Goal: Transaction & Acquisition: Purchase product/service

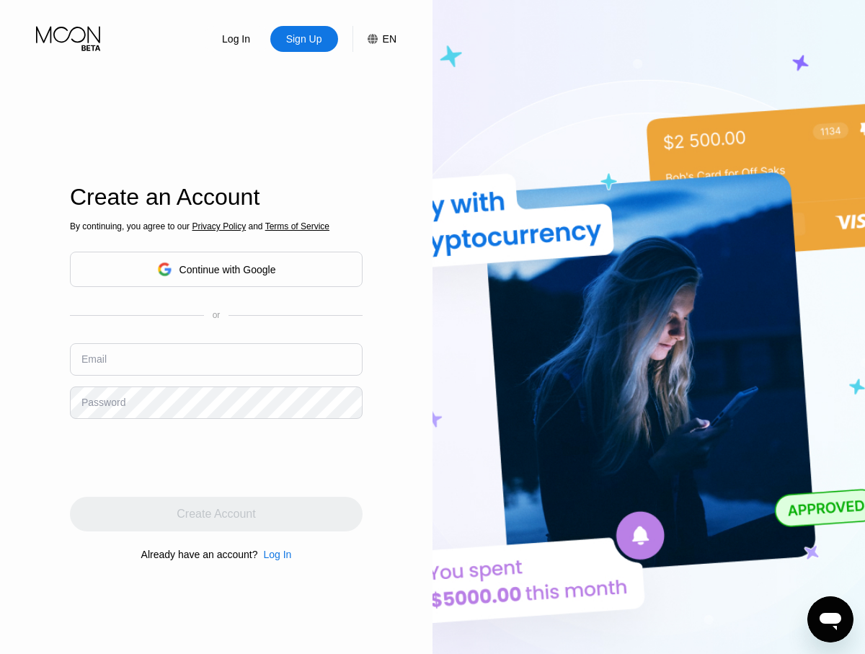
click at [216, 359] on input "text" at bounding box center [216, 359] width 293 height 32
type input "[EMAIL_ADDRESS][DOMAIN_NAME]"
click at [216, 514] on div "Create Account" at bounding box center [216, 514] width 79 height 14
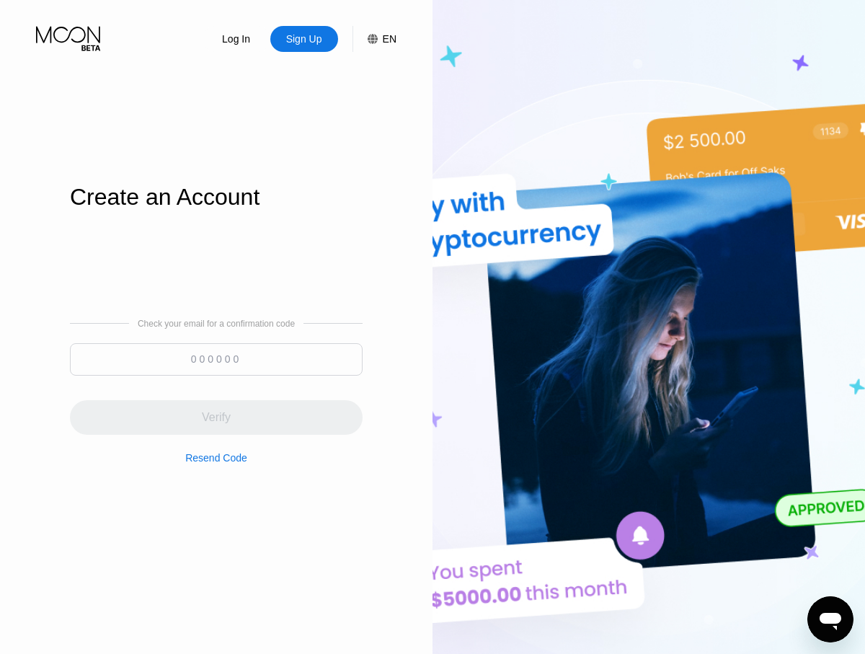
click at [216, 359] on input at bounding box center [216, 359] width 293 height 32
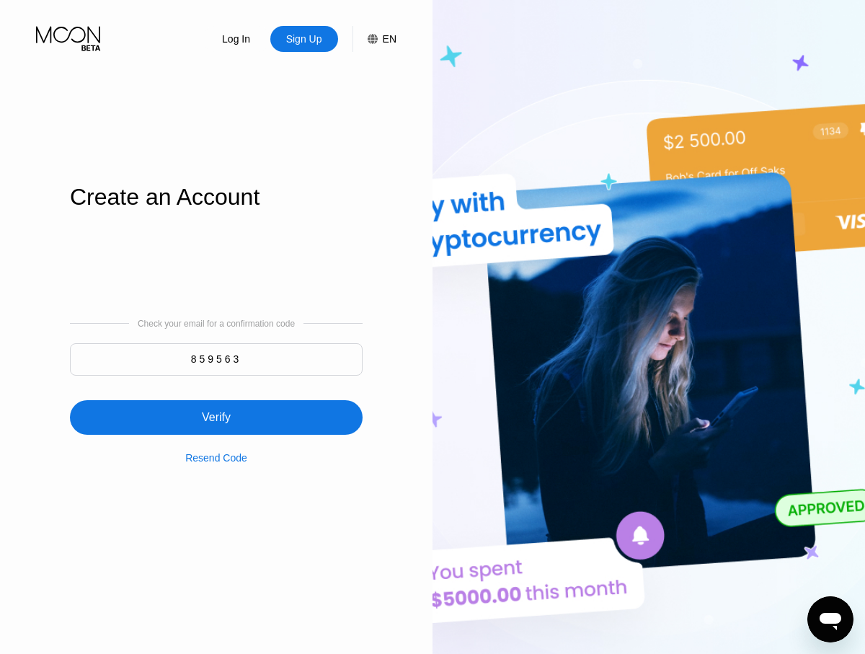
type input "859563"
click at [216, 409] on div "Verify" at bounding box center [216, 417] width 293 height 35
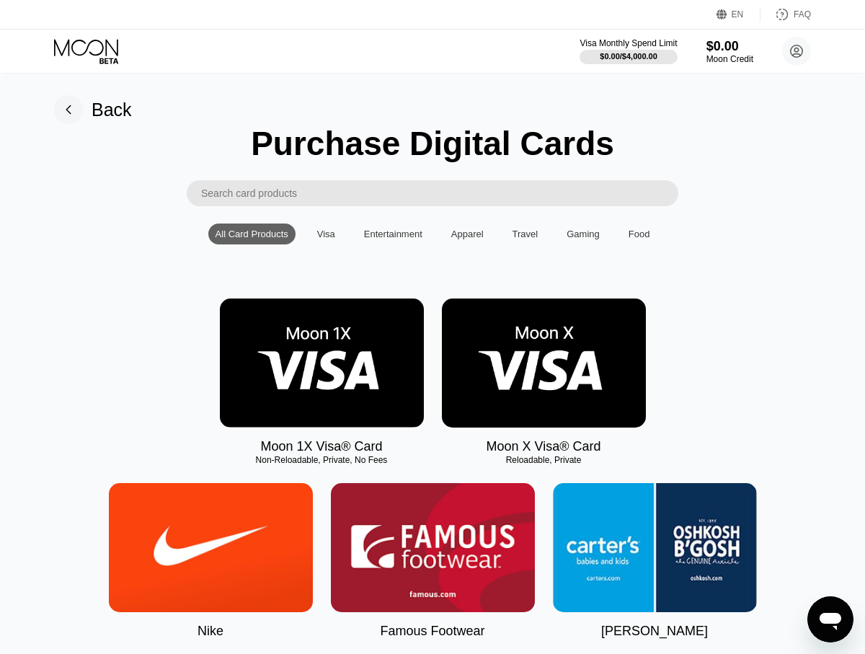
click at [322, 363] on img at bounding box center [322, 363] width 204 height 129
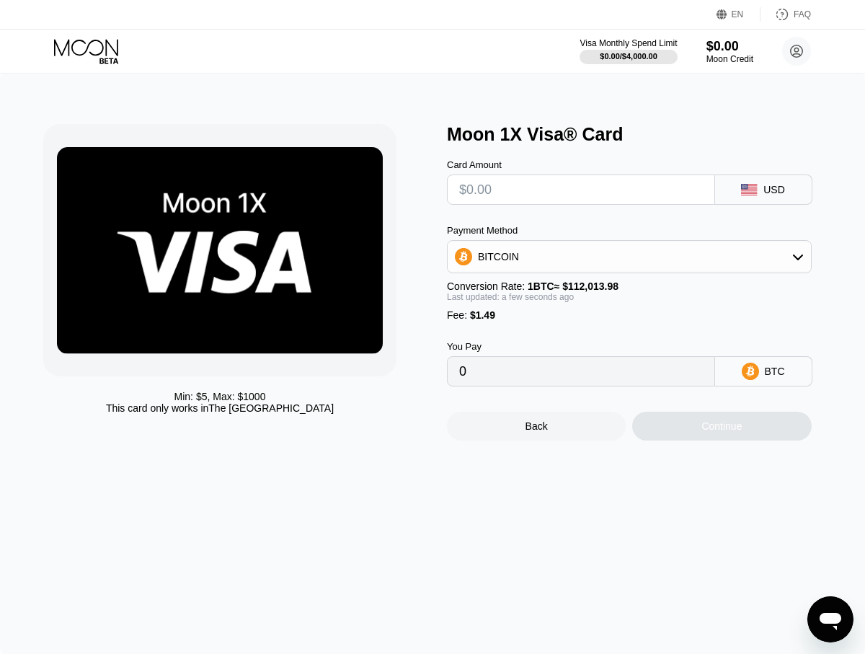
click at [580, 190] on input "text" at bounding box center [581, 189] width 244 height 29
type input "$1"
type input "0.00002223"
type input "$10"
type input "0.00010258"
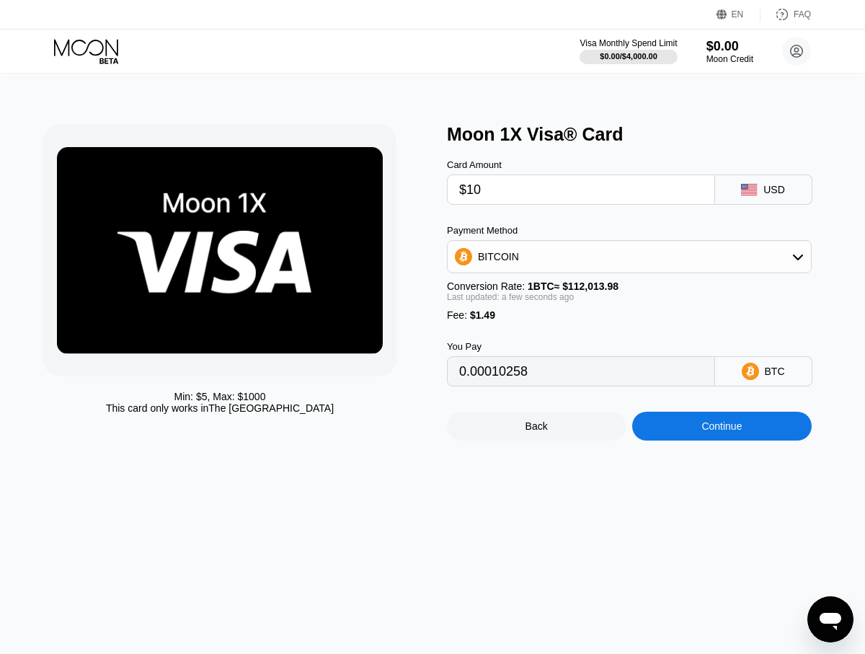
click at [722, 427] on div "Continue" at bounding box center [722, 426] width 40 height 12
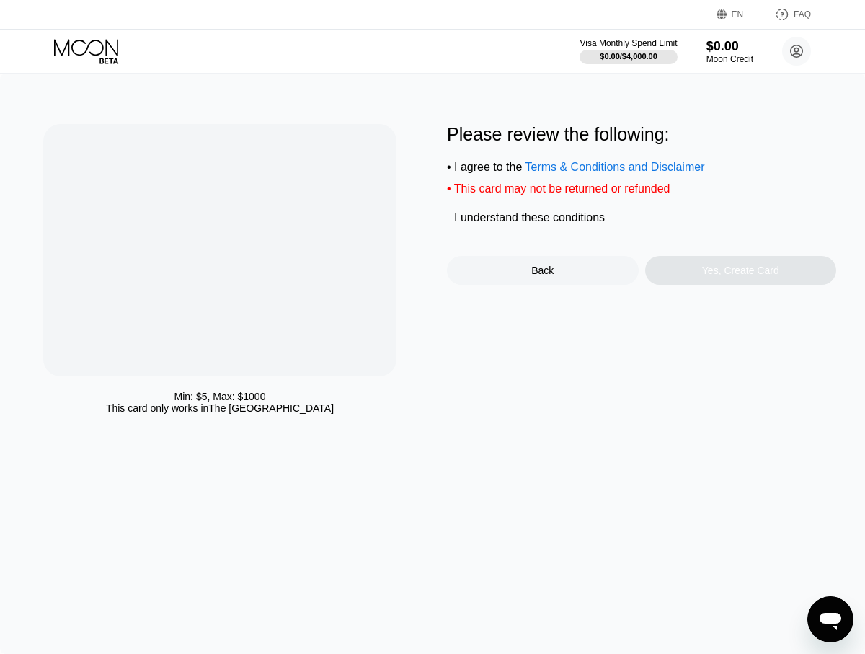
click at [531, 221] on div "I understand these conditions" at bounding box center [529, 217] width 151 height 13
click at [741, 273] on div "Yes, Create Card" at bounding box center [740, 271] width 77 height 12
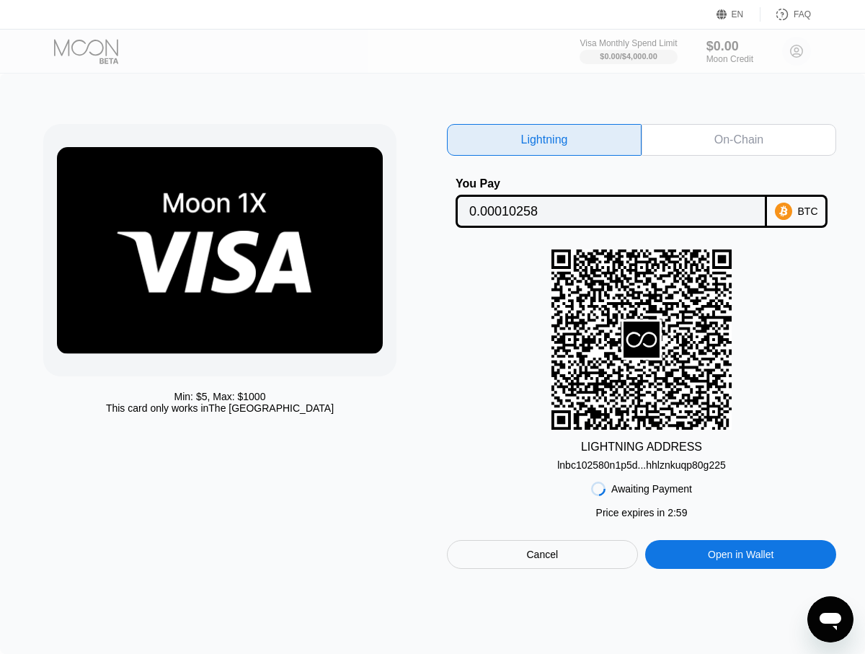
click at [739, 140] on div "On-Chain" at bounding box center [739, 140] width 49 height 14
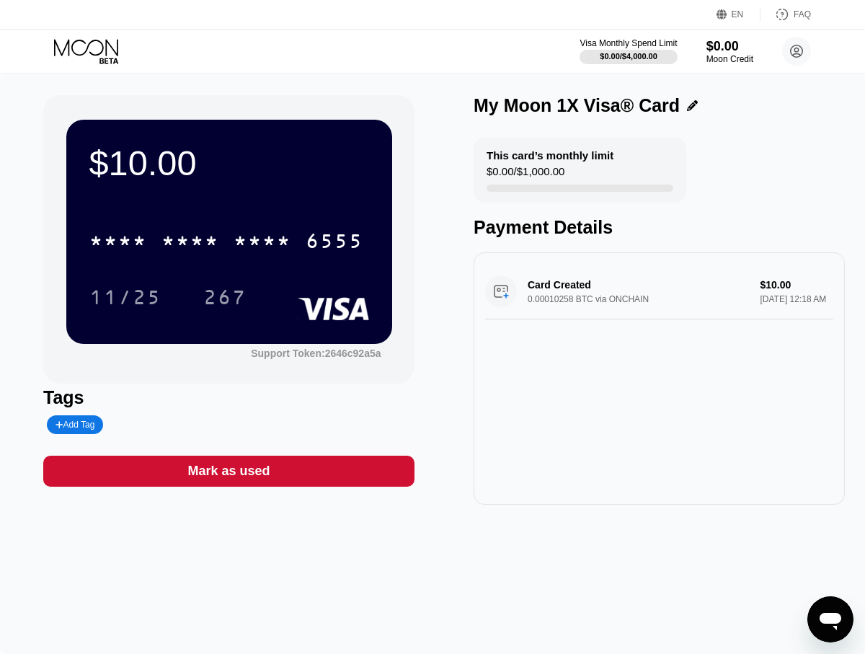
click at [762, 136] on div "My Moon 1X Visa® Card This card’s monthly limit $0.00 / $1,000.00 Payment Detai…" at bounding box center [659, 300] width 371 height 410
